Goal: Navigation & Orientation: Find specific page/section

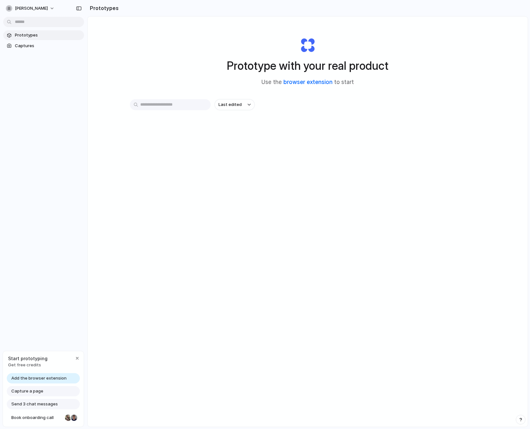
click at [319, 82] on link "browser extension" at bounding box center [307, 82] width 49 height 6
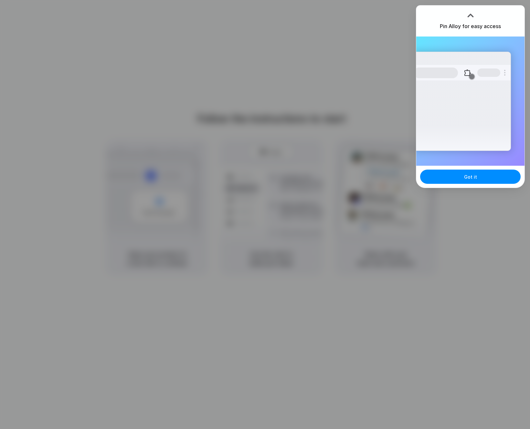
click at [470, 13] on div at bounding box center [470, 16] width 10 height 10
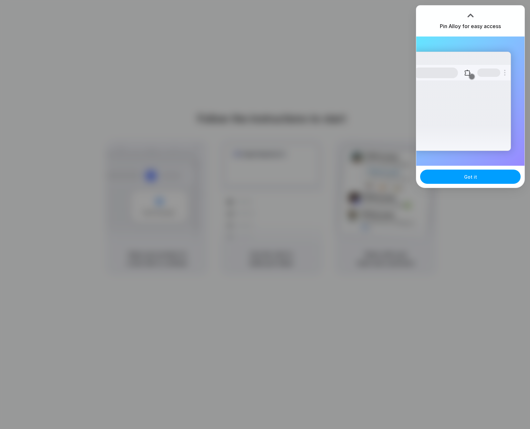
click at [465, 175] on span "Got it" at bounding box center [470, 176] width 13 height 7
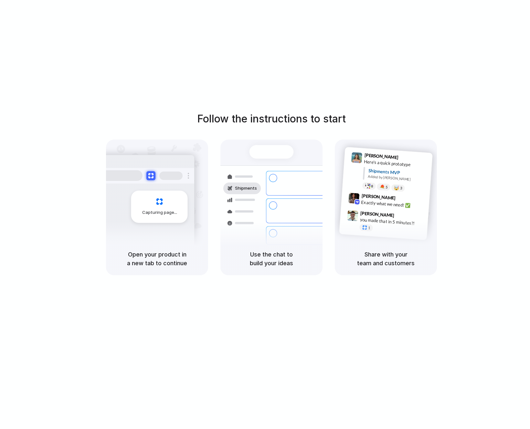
click at [501, 25] on div "Follow the instructions to start Capturing page Open your product in a new tab …" at bounding box center [271, 221] width 542 height 442
